Goal: Communication & Community: Participate in discussion

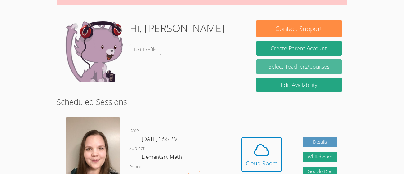
scroll to position [82, 0]
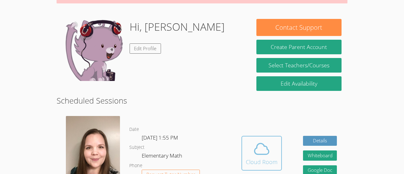
click at [262, 154] on icon at bounding box center [262, 149] width 14 height 11
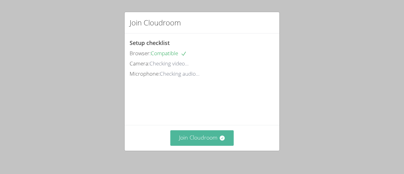
click at [189, 137] on button "Join Cloudroom" at bounding box center [202, 138] width 64 height 15
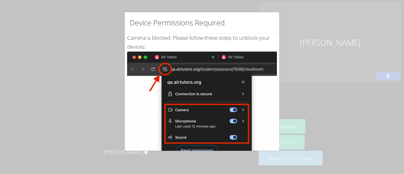
click at [330, 103] on div "Device Permissions Required Camera is blocked . Please follow these steps to un…" at bounding box center [202, 87] width 404 height 174
click at [90, 137] on div "Device Permissions Required Camera is blocked . Please follow these steps to un…" at bounding box center [202, 87] width 404 height 174
click at [148, 32] on div "Device Permissions Required" at bounding box center [202, 22] width 155 height 21
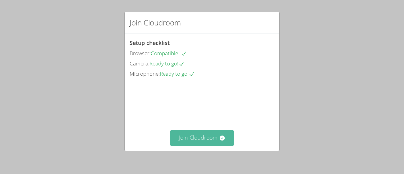
click at [195, 137] on button "Join Cloudroom" at bounding box center [202, 138] width 64 height 15
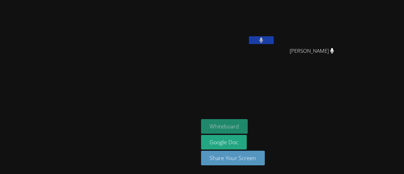
click at [248, 123] on button "Whiteboard" at bounding box center [224, 126] width 47 height 15
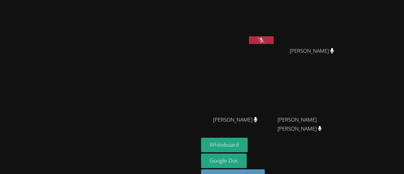
click at [274, 39] on button at bounding box center [261, 40] width 25 height 8
click at [347, 49] on div "Emily Tan" at bounding box center [315, 56] width 74 height 25
click at [334, 51] on span "Emily Tan" at bounding box center [312, 51] width 44 height 9
click at [334, 49] on icon at bounding box center [333, 50] width 4 height 5
click at [334, 51] on icon at bounding box center [333, 50] width 4 height 5
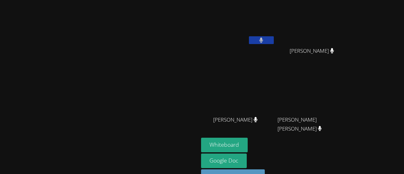
click at [352, 37] on video at bounding box center [315, 23] width 74 height 42
click at [352, 110] on video at bounding box center [315, 93] width 74 height 42
click at [322, 126] on icon at bounding box center [320, 128] width 4 height 5
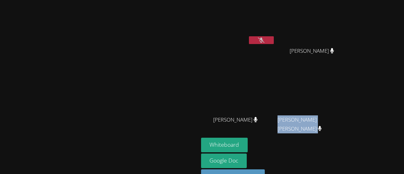
click at [379, 124] on div at bounding box center [379, 124] width 0 height 0
click at [362, 0] on div "Close" at bounding box center [202, 0] width 404 height 0
click at [274, 38] on button at bounding box center [261, 40] width 25 height 8
click at [265, 39] on icon at bounding box center [261, 40] width 7 height 5
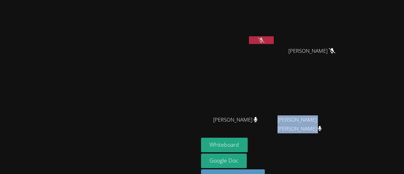
click at [265, 38] on icon at bounding box center [261, 40] width 7 height 5
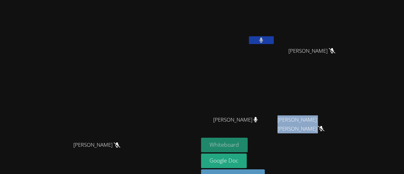
click at [234, 141] on button "Whiteboard" at bounding box center [224, 145] width 47 height 15
click at [262, 39] on button at bounding box center [261, 40] width 25 height 8
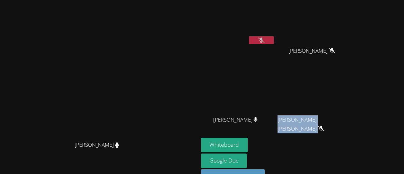
click at [270, 38] on button at bounding box center [261, 40] width 25 height 8
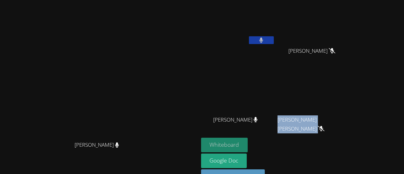
click at [229, 143] on button "Whiteboard" at bounding box center [224, 145] width 47 height 15
click at [225, 141] on button "Whiteboard" at bounding box center [224, 145] width 47 height 15
click at [263, 38] on icon at bounding box center [261, 40] width 4 height 5
click at [230, 144] on button "Whiteboard" at bounding box center [224, 145] width 47 height 15
